Goal: Transaction & Acquisition: Purchase product/service

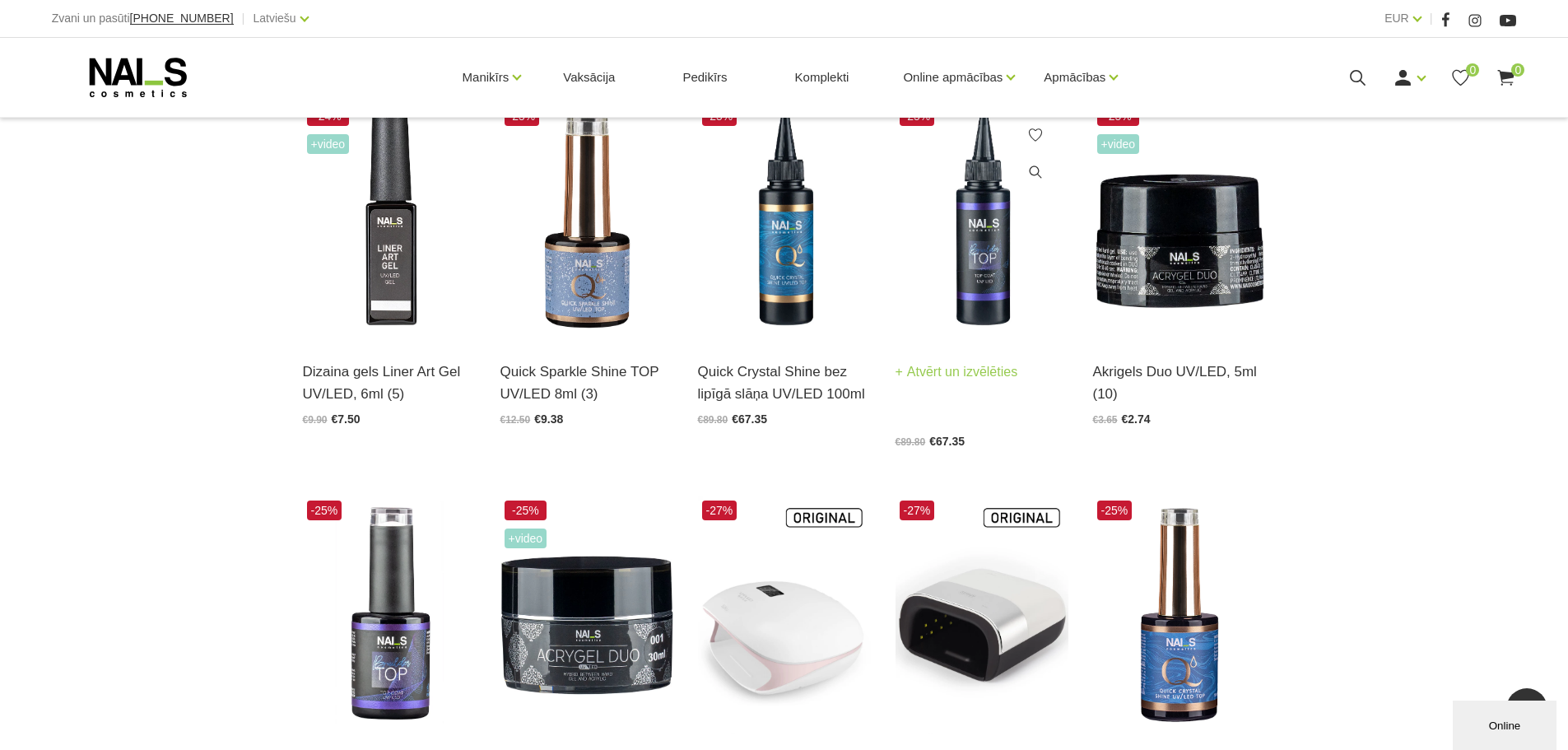
click at [976, 278] on img at bounding box center [982, 221] width 173 height 238
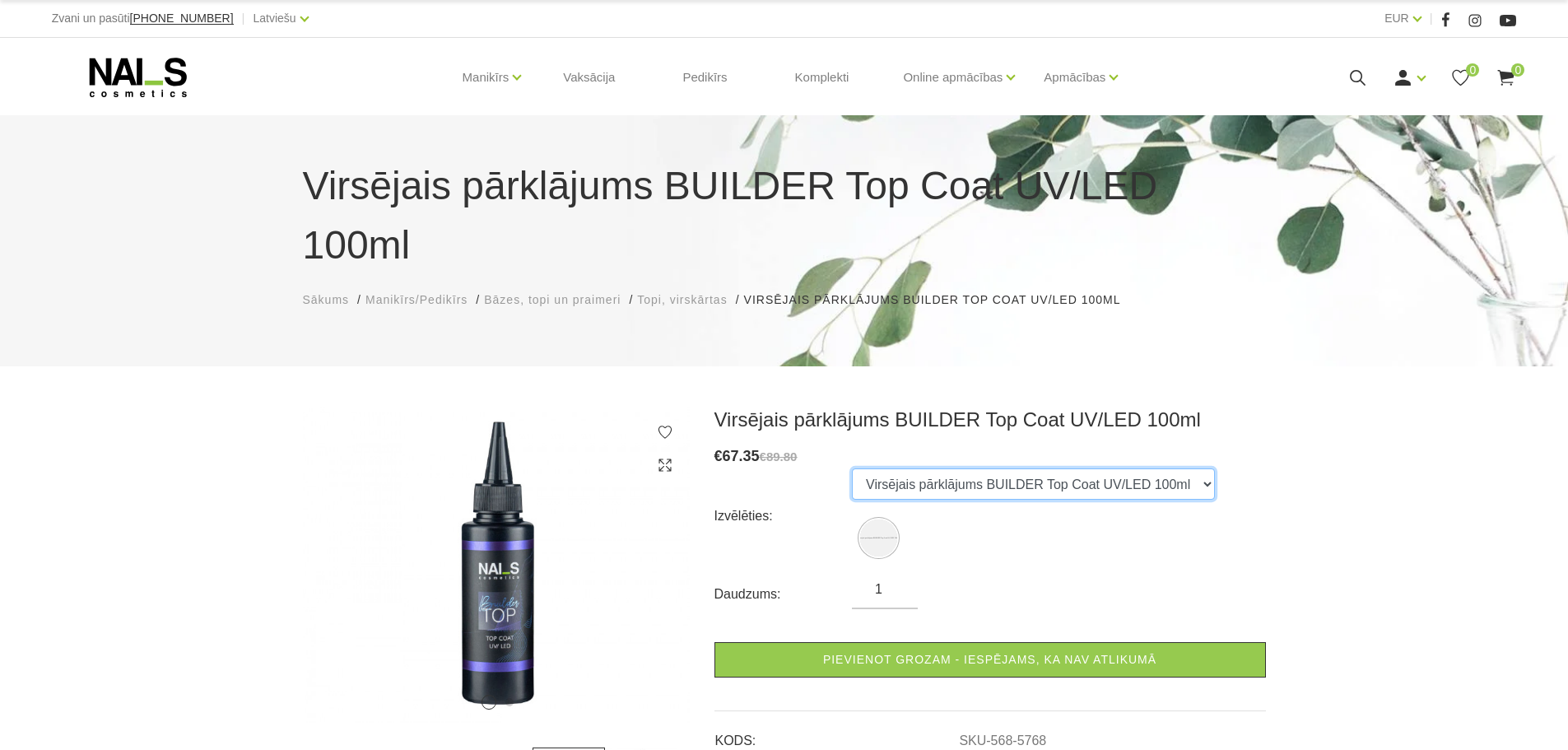
click at [1009, 468] on select "Virsējais pārklājums BUILDER Top Coat UV/LED 100ml" at bounding box center [1033, 484] width 363 height 31
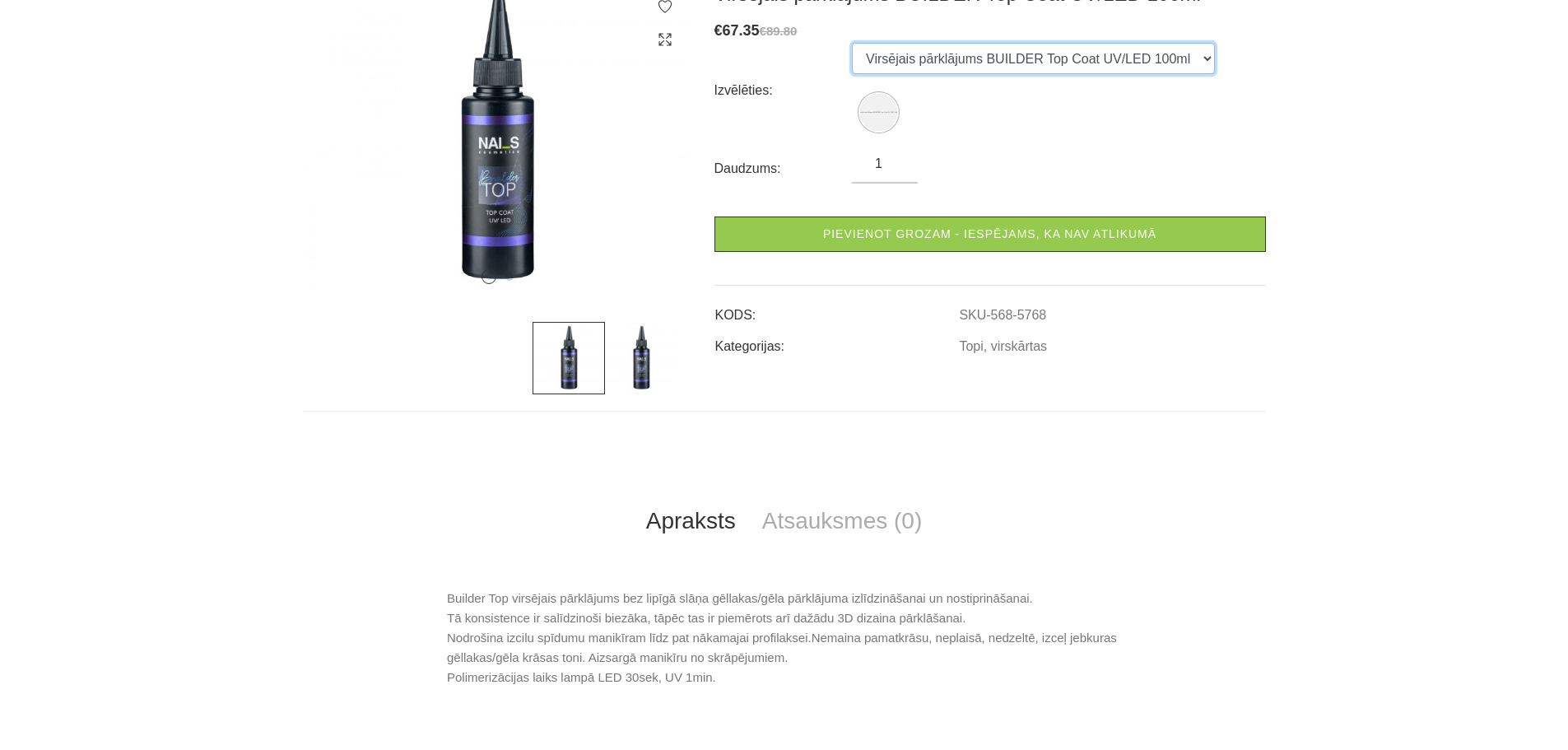
scroll to position [494, 0]
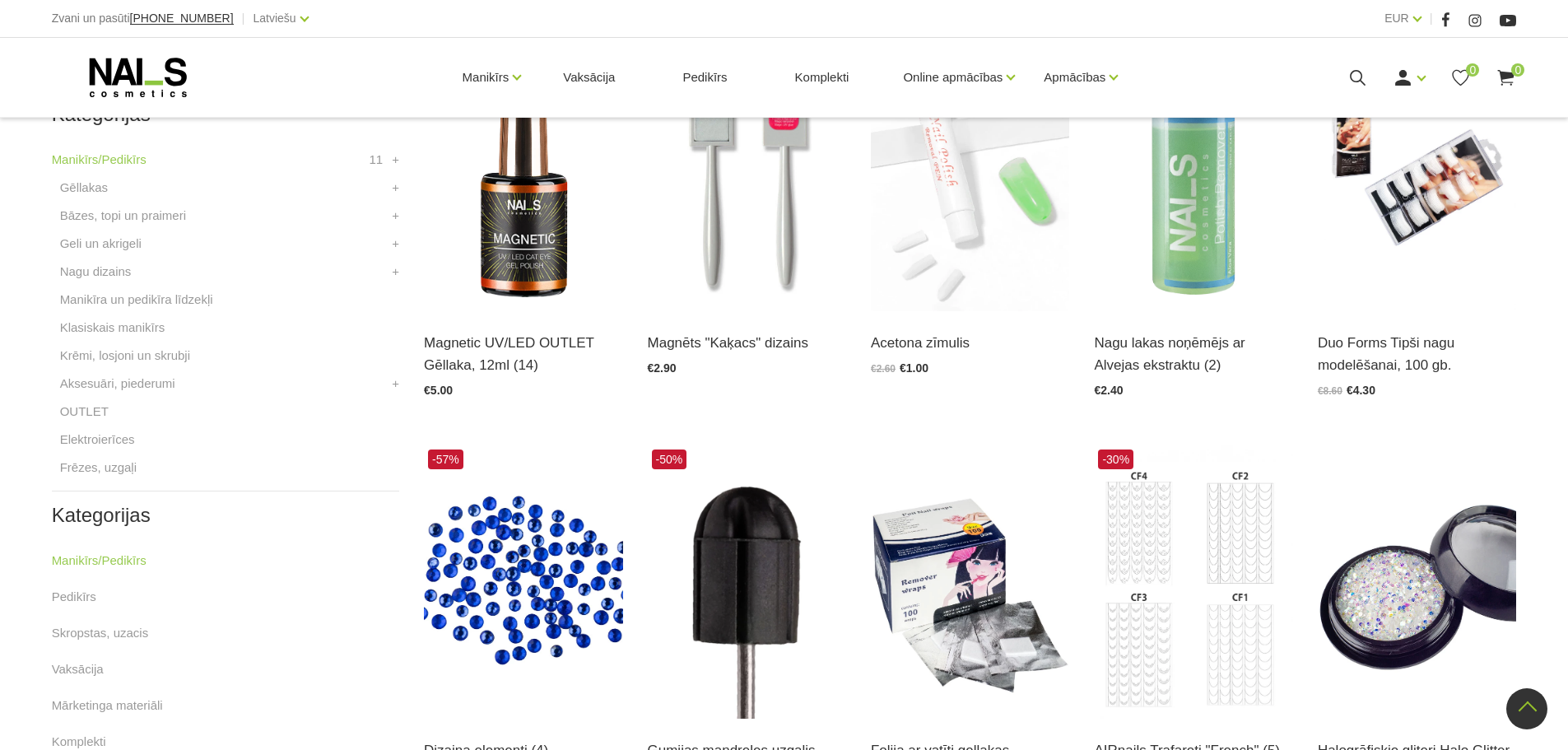
scroll to position [906, 0]
